Goal: Transaction & Acquisition: Subscribe to service/newsletter

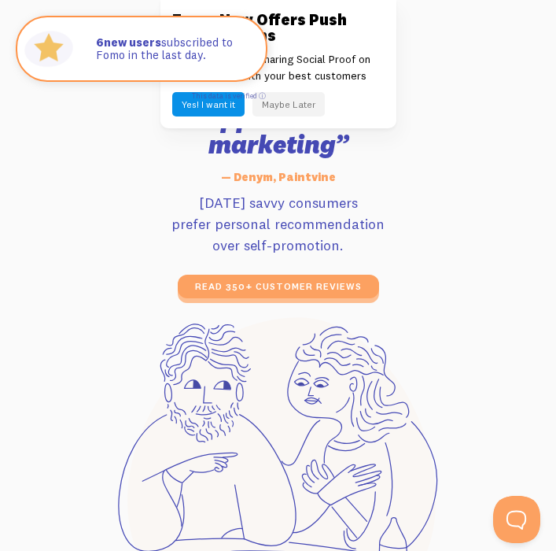
scroll to position [1841, 0]
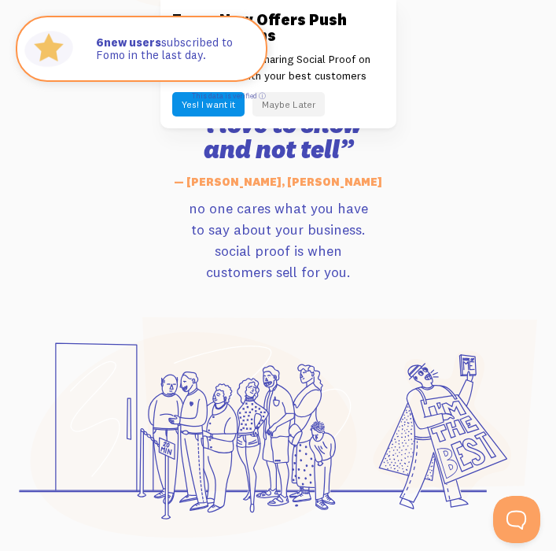
click at [279, 111] on button "Maybe Later" at bounding box center [289, 104] width 72 height 24
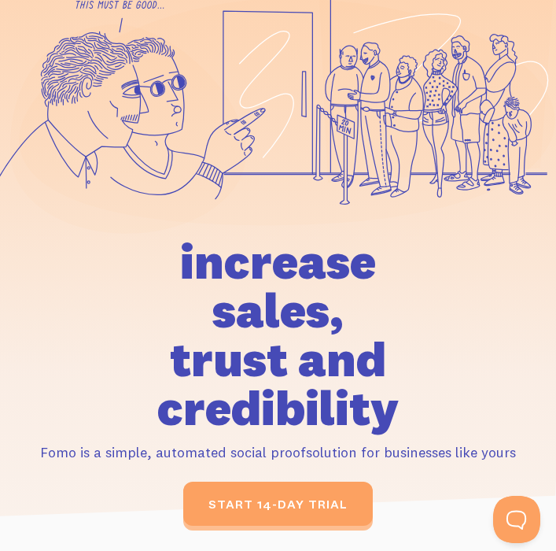
scroll to position [0, 0]
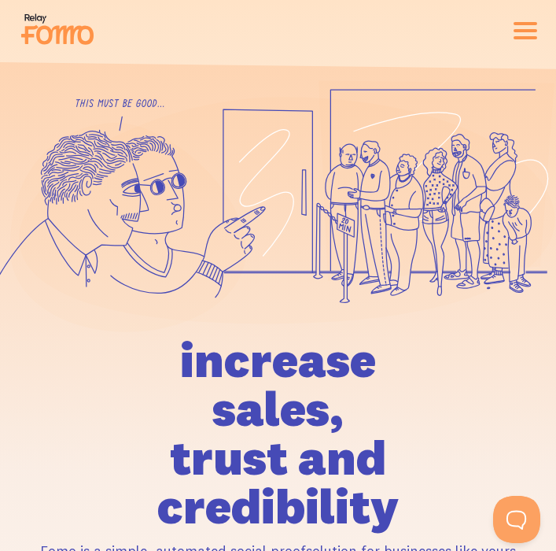
click at [518, 30] on span "button" at bounding box center [526, 30] width 24 height 3
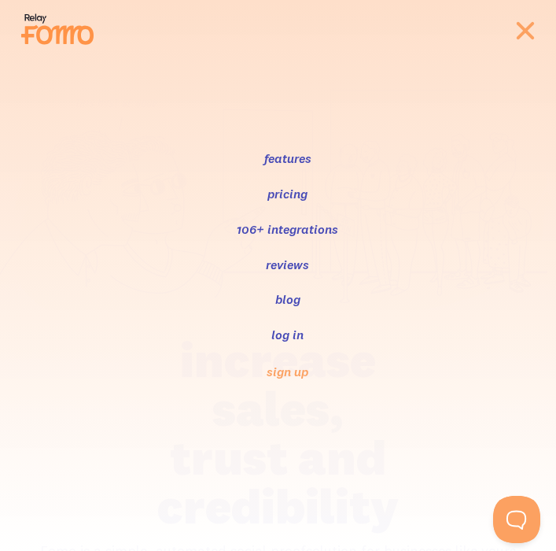
click at [290, 190] on link "pricing" at bounding box center [287, 193] width 43 height 19
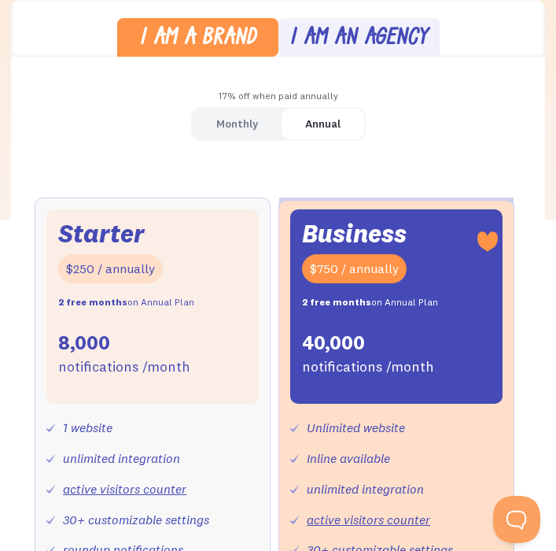
scroll to position [452, 0]
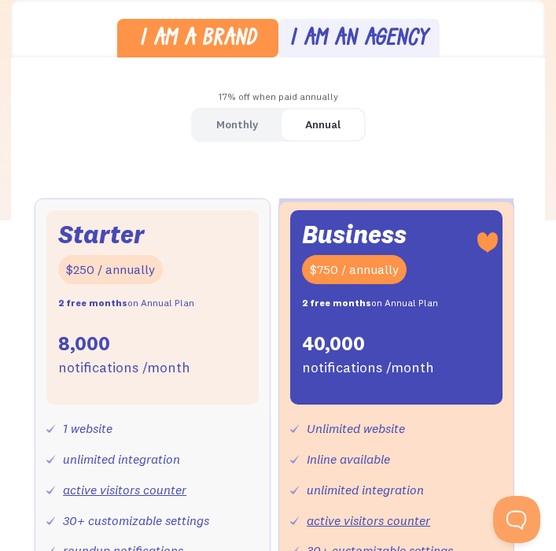
click at [247, 138] on link "Monthly" at bounding box center [237, 124] width 89 height 31
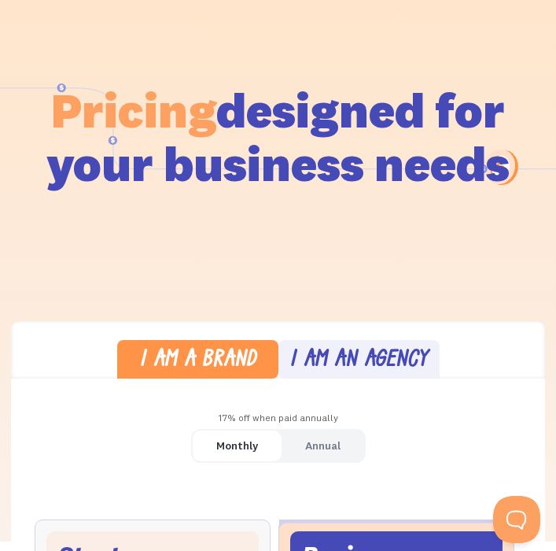
scroll to position [129, 0]
